Goal: Information Seeking & Learning: Learn about a topic

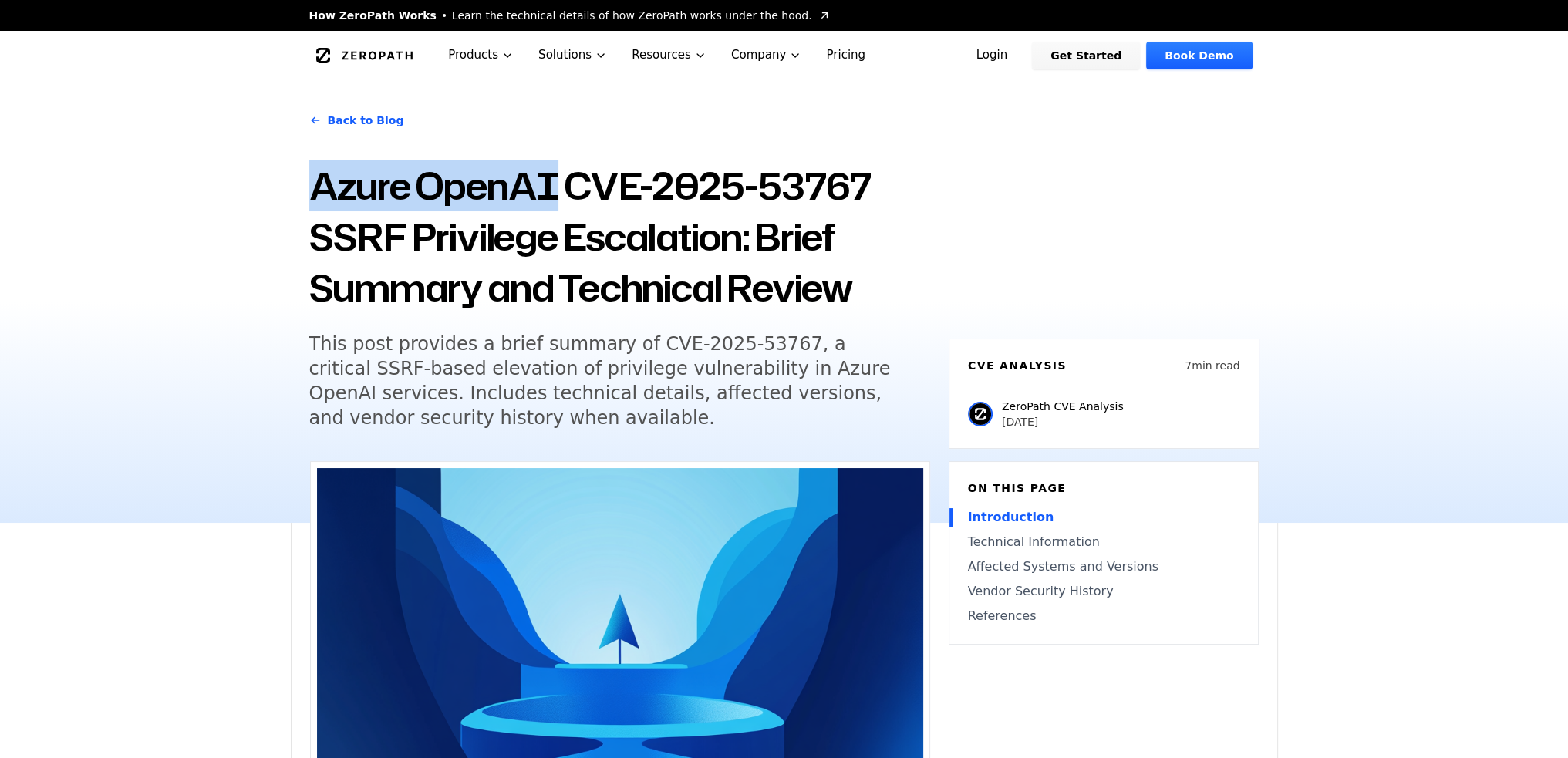
drag, startPoint x: 304, startPoint y: 185, endPoint x: 559, endPoint y: 175, distance: 255.2
click at [559, 175] on div "Back to Blog Azure OpenAI CVE-2025-53767 SSRF Privilege Escalation: Brief Summa…" at bounding box center [784, 301] width 987 height 443
copy h1 "Azure OpenAI"
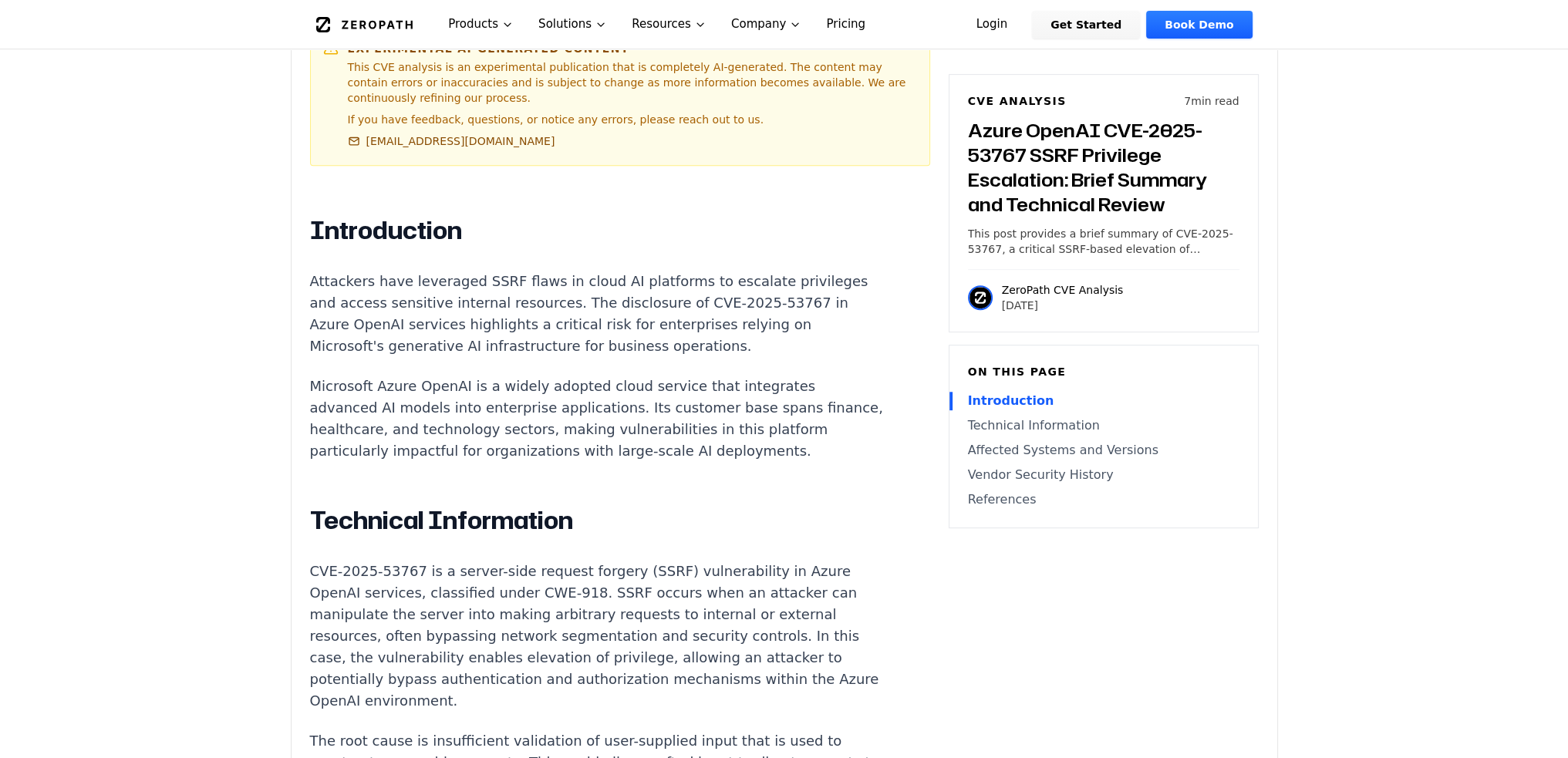
scroll to position [873, 0]
